Goal: Entertainment & Leisure: Consume media (video, audio)

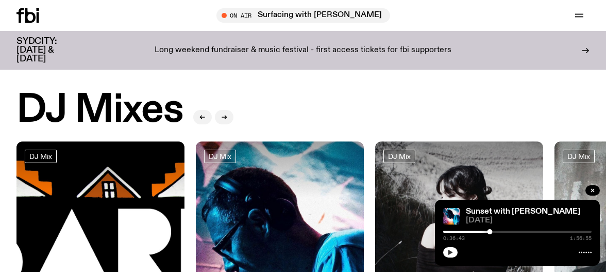
scroll to position [136, 0]
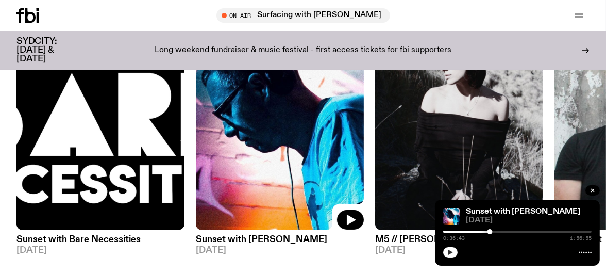
click at [446, 254] on button "button" at bounding box center [450, 252] width 14 height 10
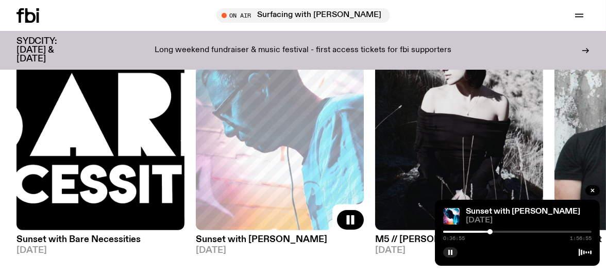
click at [498, 233] on div "0:36:55 1:56:55" at bounding box center [517, 234] width 148 height 12
click at [499, 233] on div "0:36:55 1:56:55" at bounding box center [517, 234] width 148 height 12
click at [499, 231] on div at bounding box center [517, 231] width 148 height 2
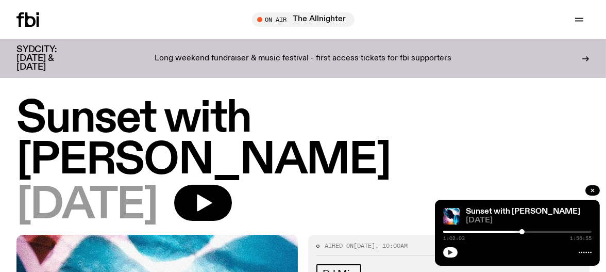
click at [446, 253] on button "button" at bounding box center [450, 252] width 14 height 10
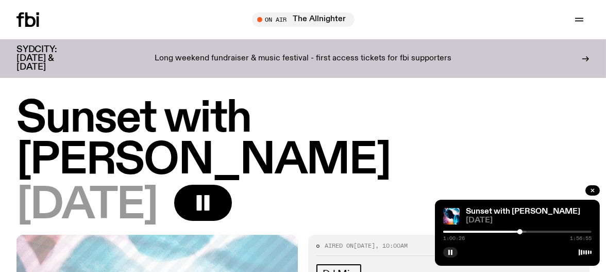
click at [520, 230] on div at bounding box center [520, 231] width 5 height 5
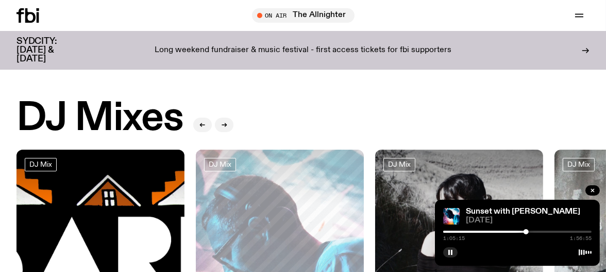
scroll to position [17, 0]
